Goal: Information Seeking & Learning: Learn about a topic

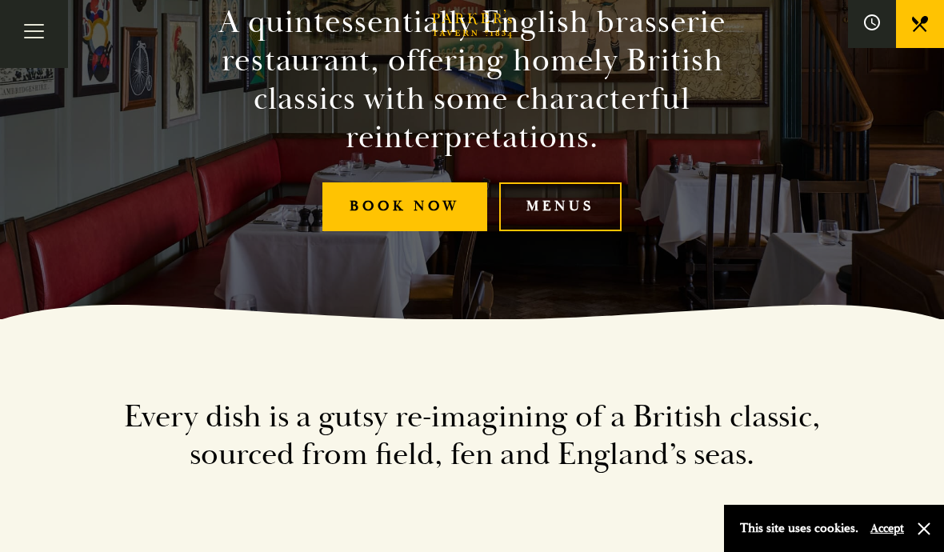
scroll to position [234, 0]
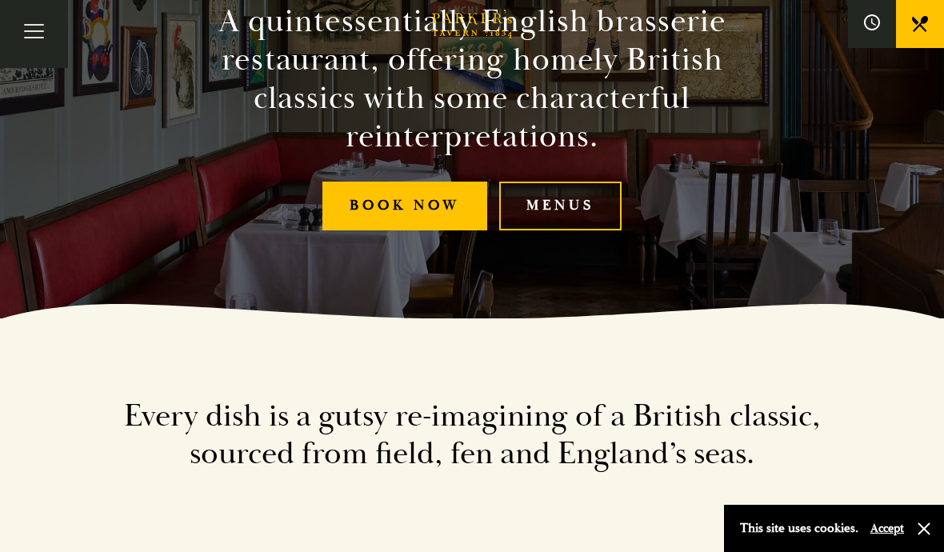
click at [576, 230] on link "Menus" at bounding box center [560, 206] width 122 height 49
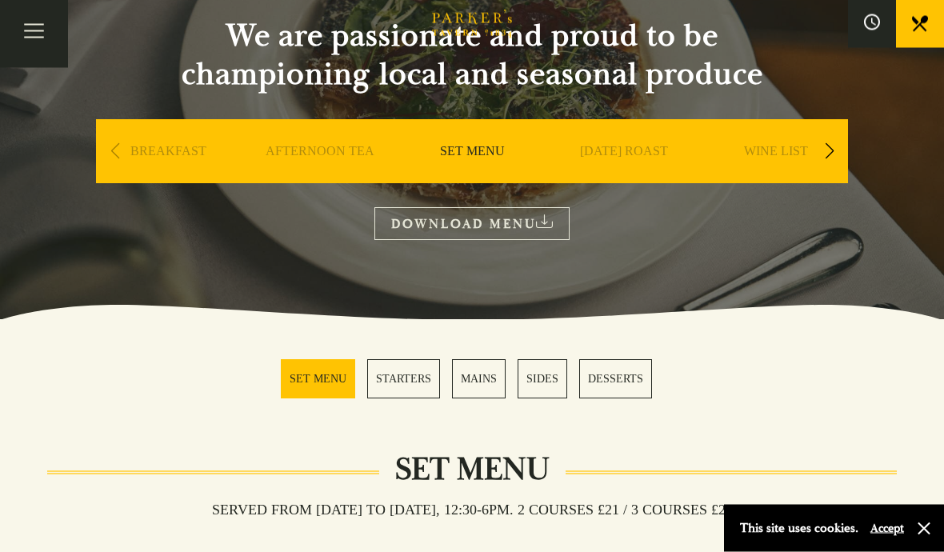
scroll to position [161, 0]
click at [410, 380] on link "STARTERS" at bounding box center [403, 378] width 73 height 39
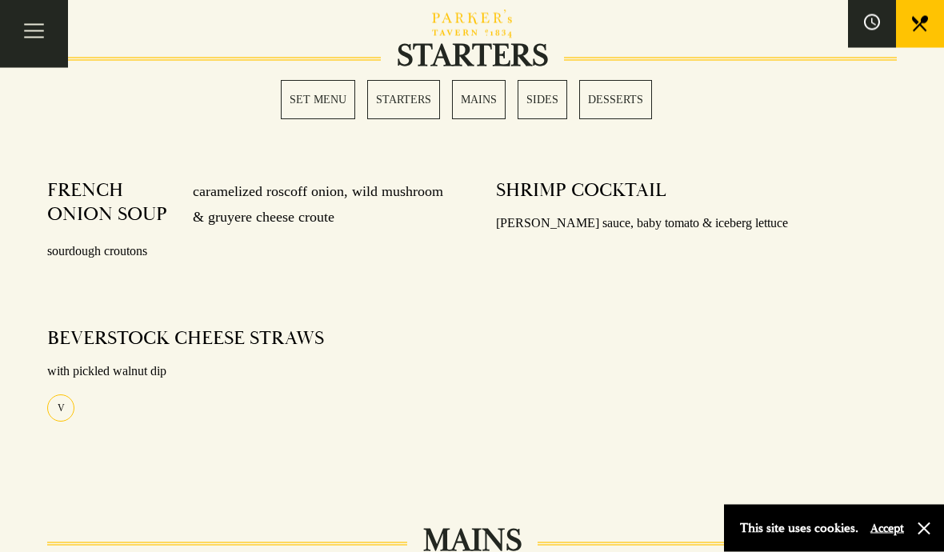
scroll to position [751, 0]
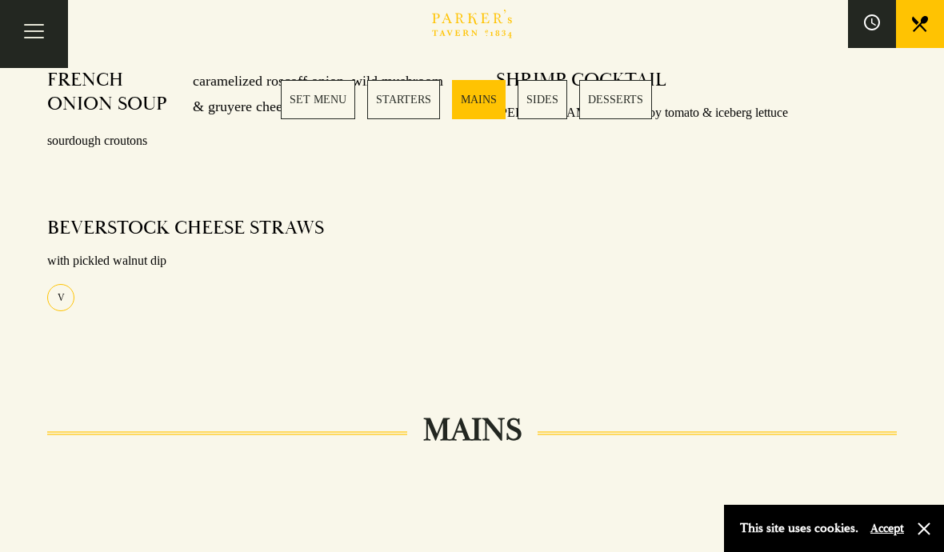
click at [327, 102] on link "SET MENU" at bounding box center [318, 99] width 74 height 39
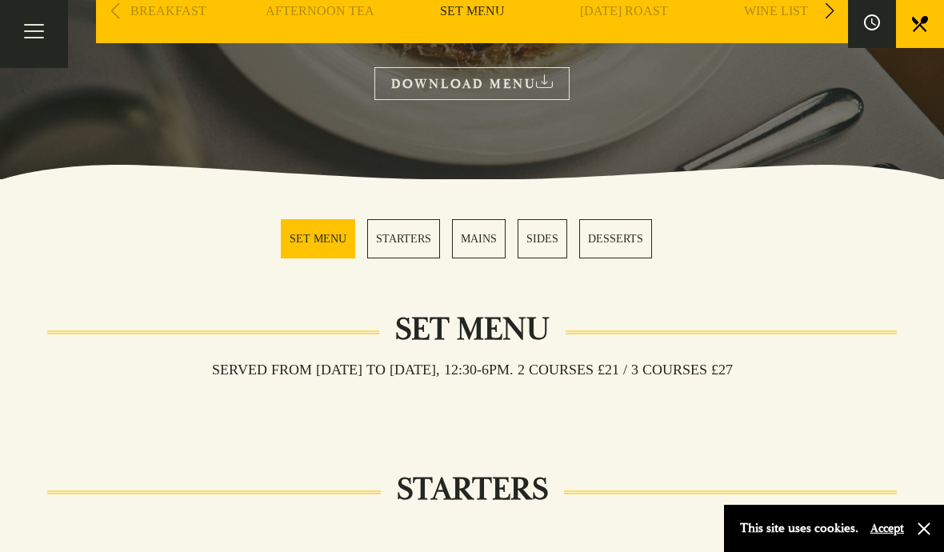
scroll to position [300, 0]
click at [639, 398] on div "Served from Monday to Saturday, 12:30-6pm. 2 COURSES £21 / 3 COURSES £27" at bounding box center [472, 397] width 850 height 30
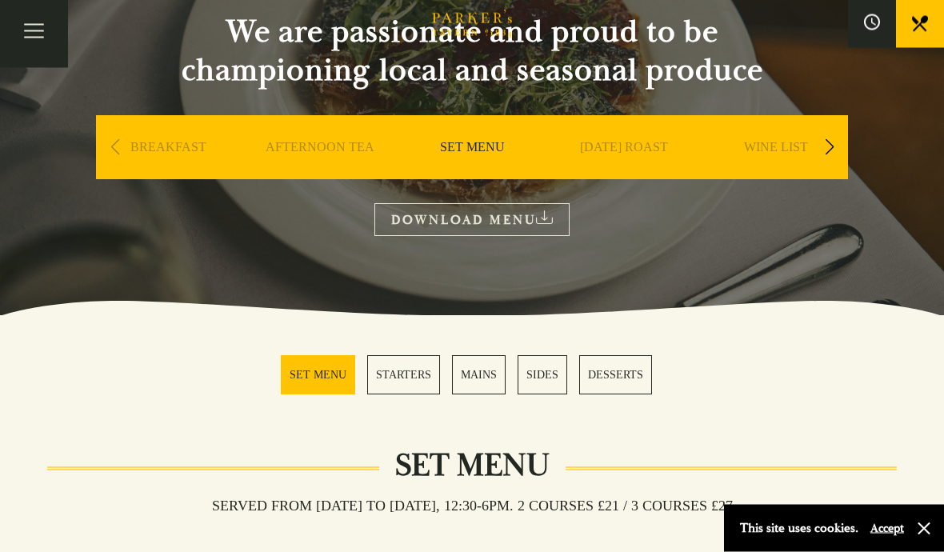
scroll to position [163, 0]
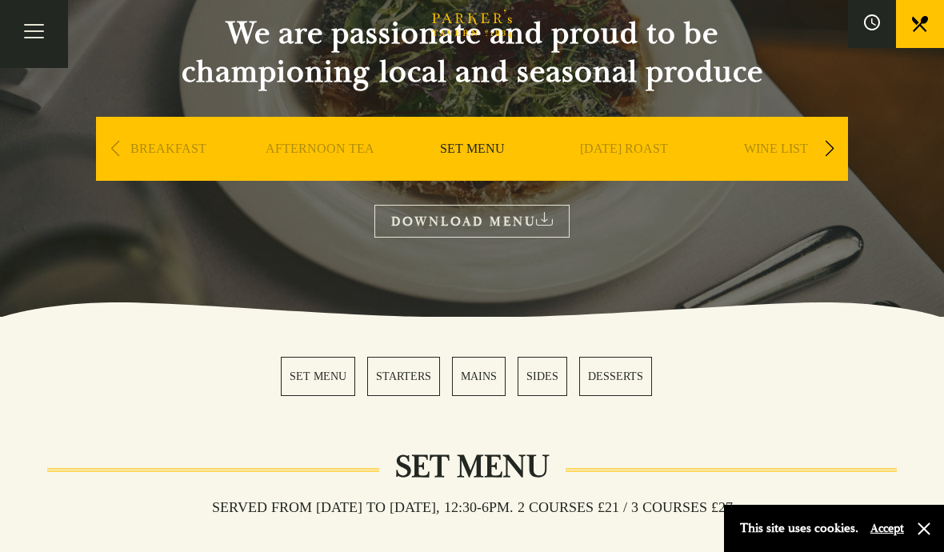
click at [108, 151] on div "Previous slide" at bounding box center [115, 148] width 22 height 35
click at [834, 154] on div "Next slide" at bounding box center [830, 148] width 22 height 35
click at [831, 150] on div "Next slide" at bounding box center [830, 148] width 22 height 35
click at [627, 150] on link "A LA CARTE" at bounding box center [624, 173] width 74 height 64
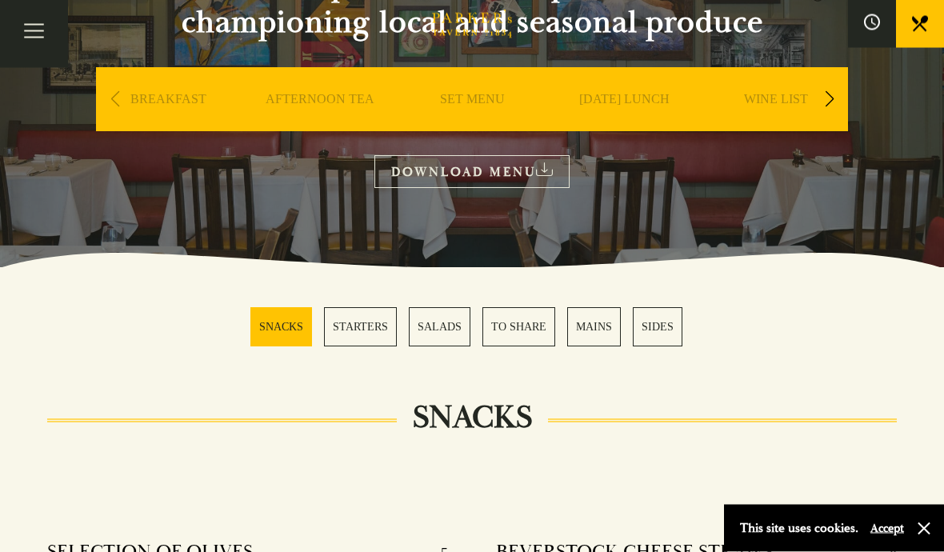
scroll to position [206, 0]
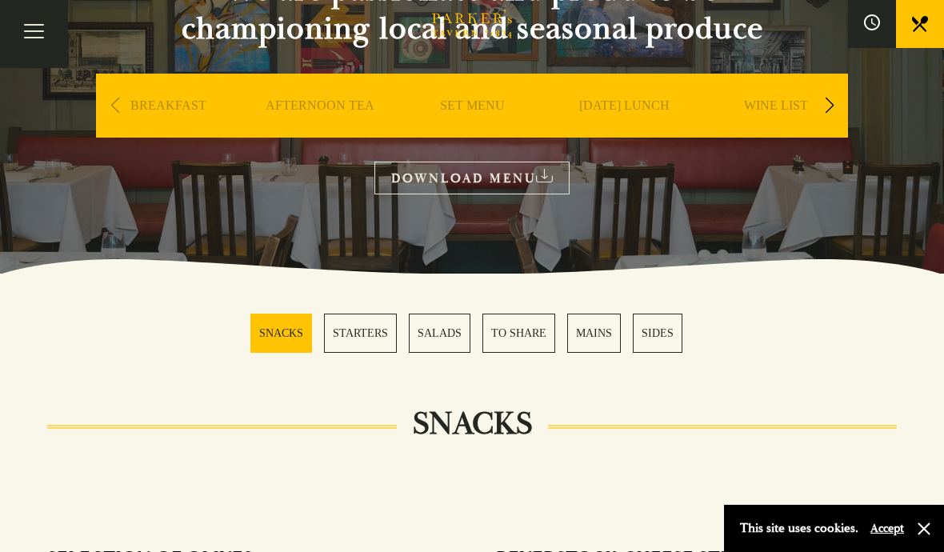
click at [792, 107] on link "WINE LIST" at bounding box center [776, 130] width 64 height 64
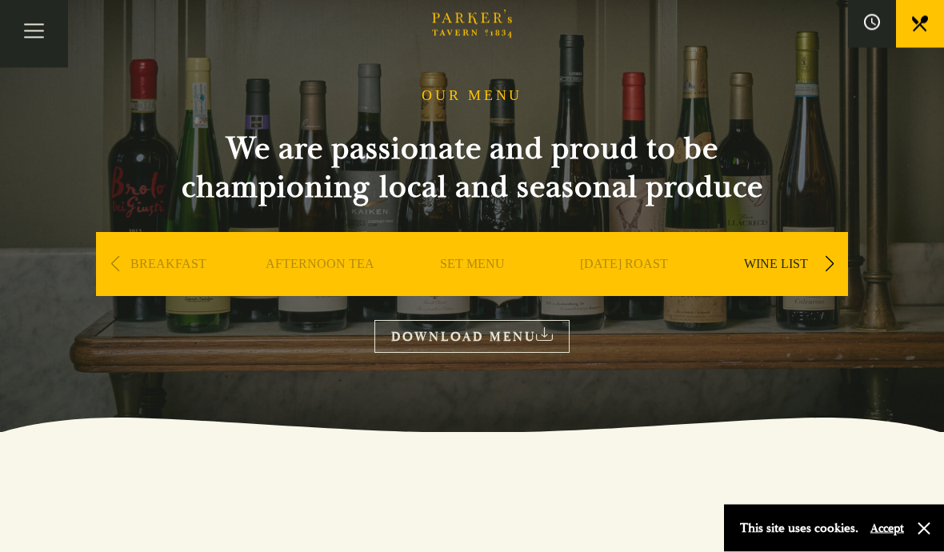
scroll to position [47, 0]
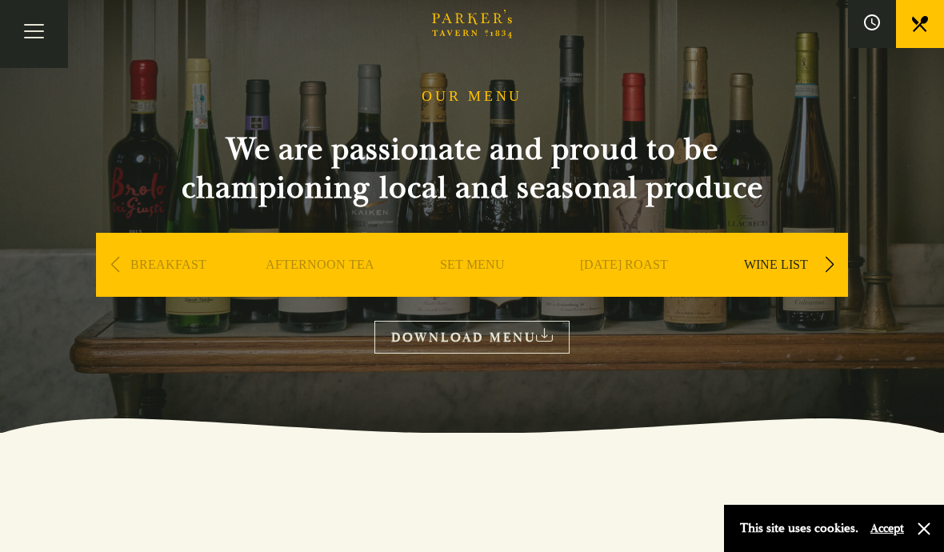
click at [549, 336] on icon at bounding box center [544, 335] width 17 height 14
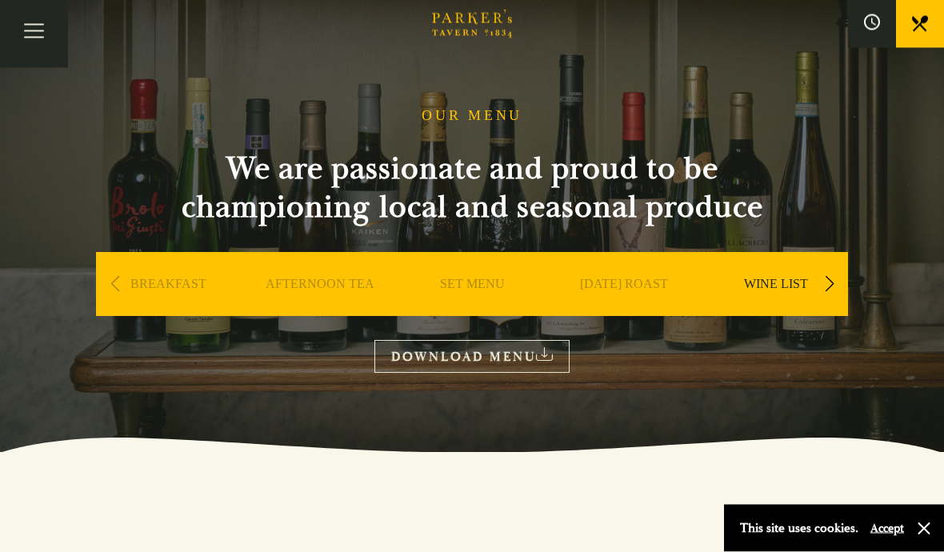
scroll to position [0, 0]
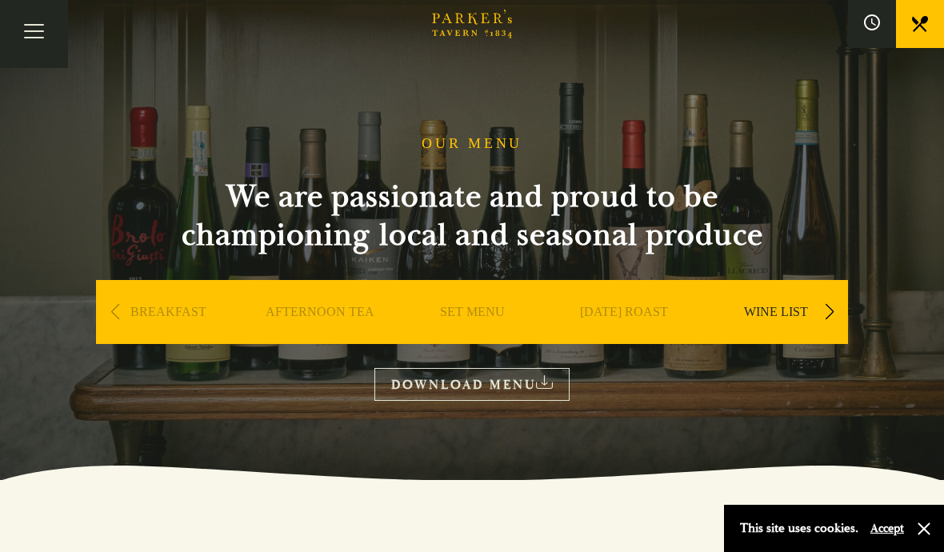
click at [831, 312] on div "Next slide" at bounding box center [830, 312] width 22 height 35
click at [826, 316] on div "Next slide" at bounding box center [830, 312] width 22 height 35
click at [827, 314] on div "Next slide" at bounding box center [830, 312] width 22 height 35
click at [627, 312] on link "DESSERT" at bounding box center [624, 336] width 56 height 64
click at [778, 319] on link "BAR" at bounding box center [776, 336] width 27 height 64
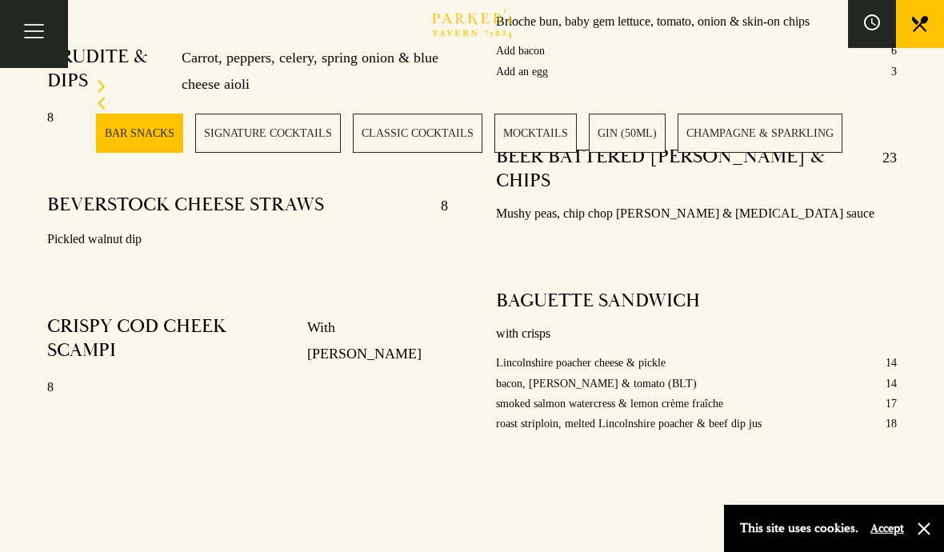
scroll to position [1121, 0]
